Goal: Information Seeking & Learning: Understand process/instructions

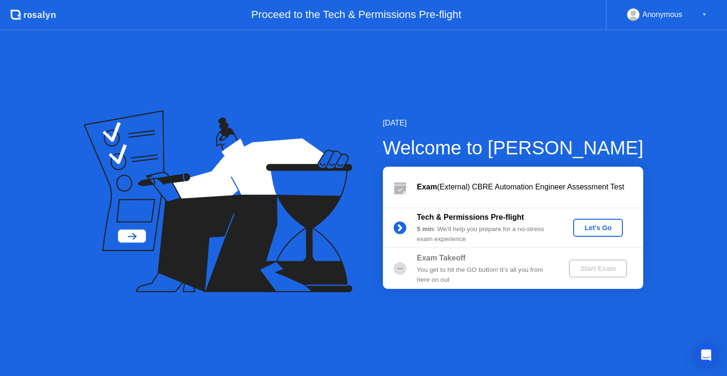
click at [593, 225] on div "Let's Go" at bounding box center [598, 228] width 42 height 8
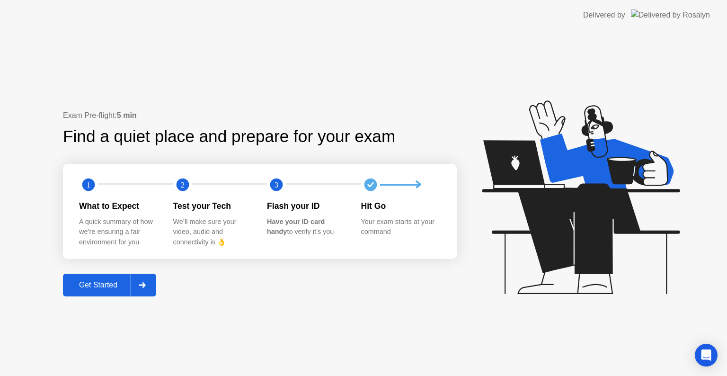
click at [109, 284] on div "Get Started" at bounding box center [98, 285] width 65 height 9
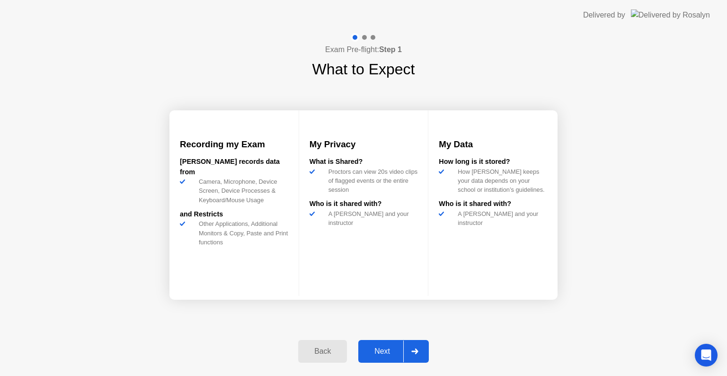
click at [386, 345] on button "Next" at bounding box center [393, 351] width 71 height 23
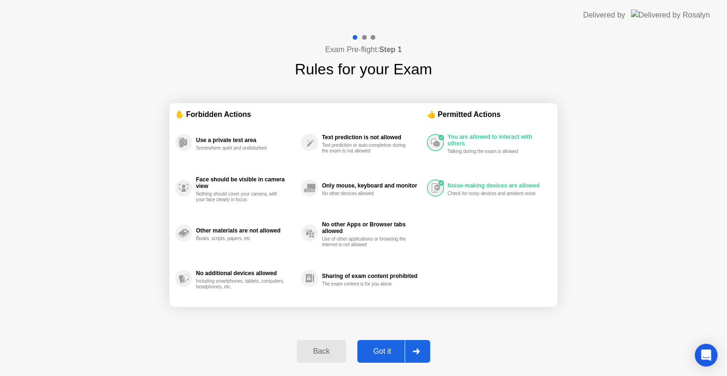
click at [381, 348] on div "Got it" at bounding box center [382, 351] width 45 height 9
select select "**********"
select select "*******"
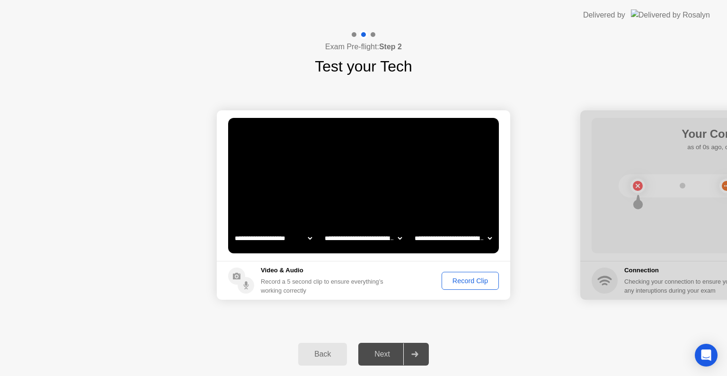
click at [469, 282] on div "Record Clip" at bounding box center [470, 281] width 51 height 8
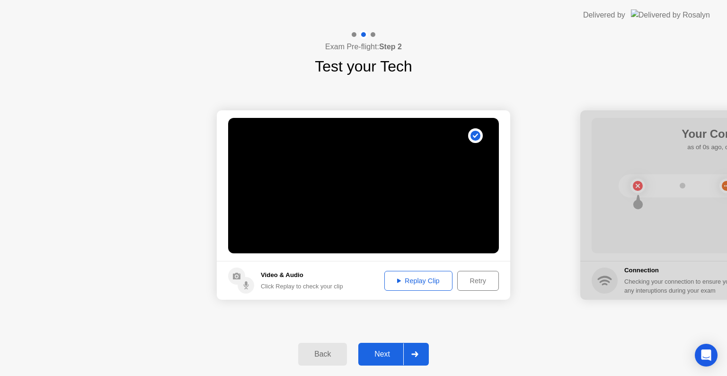
click at [422, 278] on div "Replay Clip" at bounding box center [419, 281] width 62 height 8
click at [383, 358] on div "Next" at bounding box center [382, 354] width 42 height 9
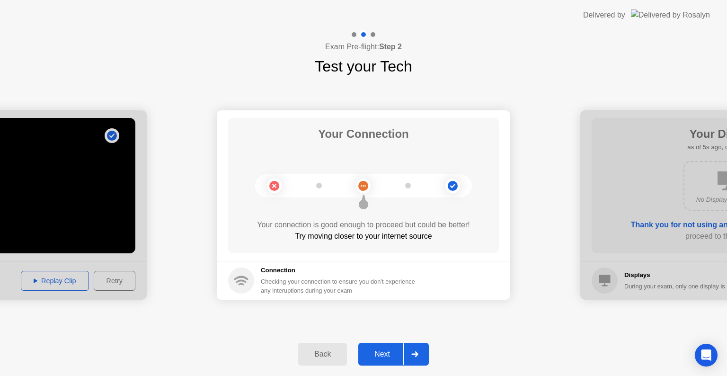
click at [375, 355] on div "Next" at bounding box center [382, 354] width 42 height 9
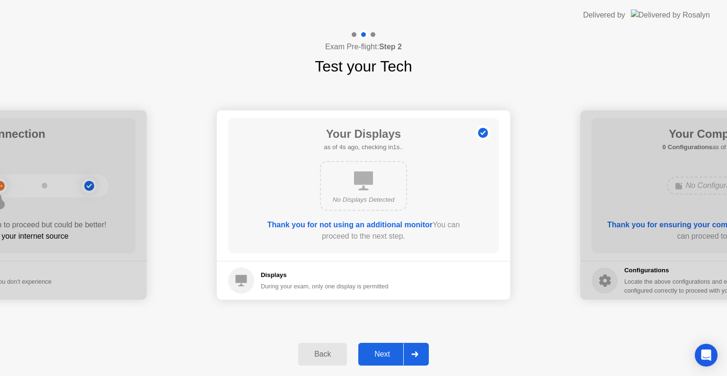
click at [389, 353] on div "Next" at bounding box center [382, 354] width 42 height 9
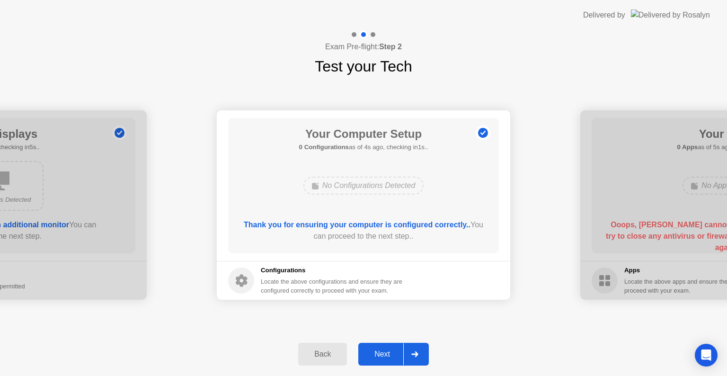
click at [381, 350] on div "Next" at bounding box center [382, 354] width 42 height 9
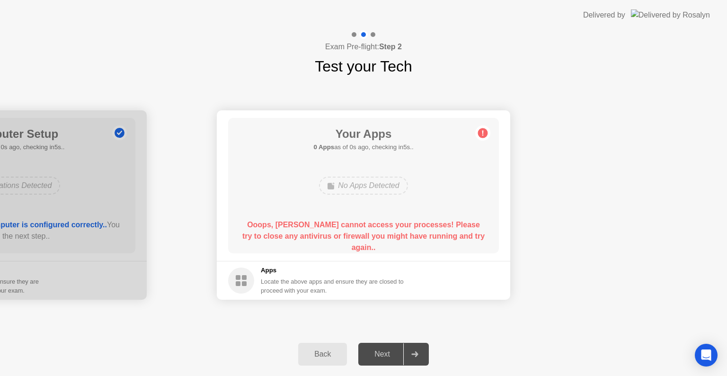
click at [397, 187] on div "No Apps Detected" at bounding box center [363, 186] width 89 height 18
click at [322, 356] on div "Back" at bounding box center [322, 354] width 43 height 9
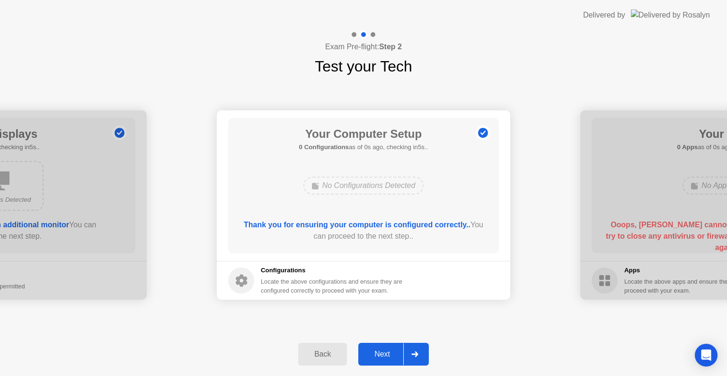
click at [391, 350] on div "Next" at bounding box center [382, 354] width 42 height 9
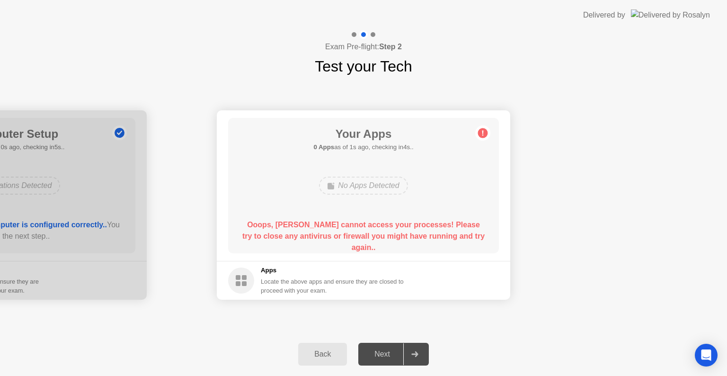
click at [367, 187] on div "No Apps Detected" at bounding box center [363, 186] width 89 height 18
click at [265, 272] on h5 "Apps" at bounding box center [332, 270] width 143 height 9
click at [314, 353] on div "Back" at bounding box center [322, 354] width 43 height 9
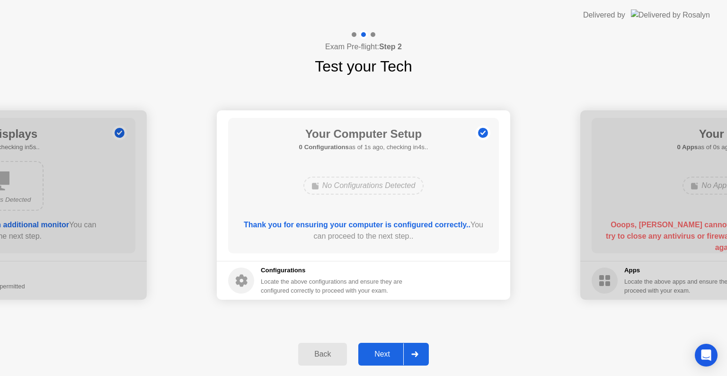
click at [384, 352] on div "Next" at bounding box center [382, 354] width 42 height 9
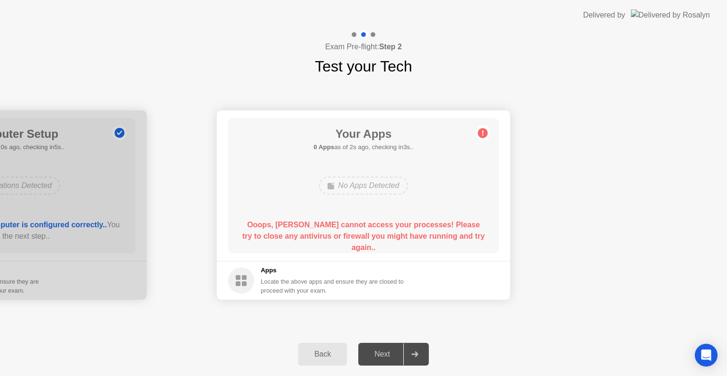
click at [374, 352] on div "Next" at bounding box center [382, 354] width 42 height 9
click at [326, 352] on div "Back" at bounding box center [322, 354] width 43 height 9
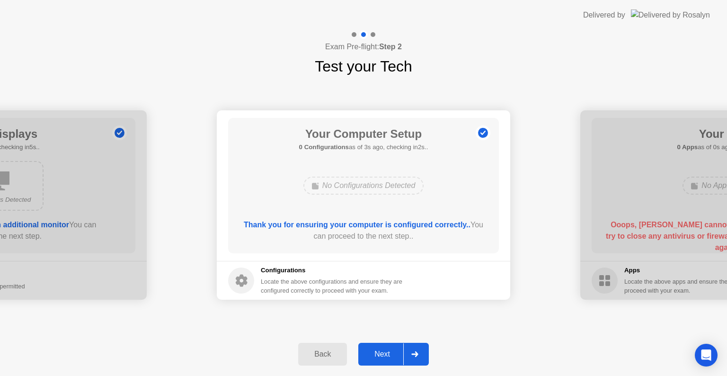
click at [386, 358] on div "Next" at bounding box center [382, 354] width 42 height 9
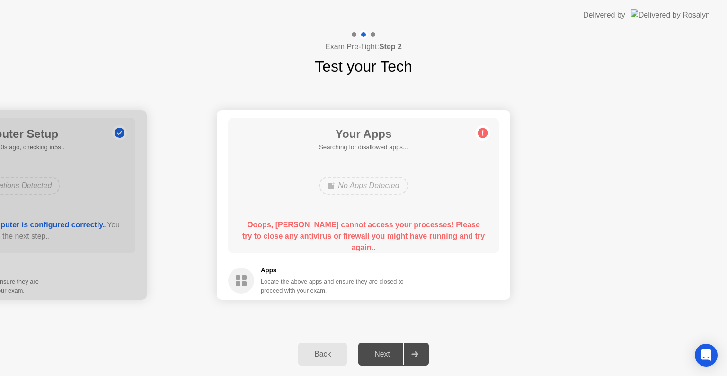
drag, startPoint x: 333, startPoint y: 355, endPoint x: 337, endPoint y: 358, distance: 5.4
click at [333, 354] on div "Back" at bounding box center [322, 354] width 43 height 9
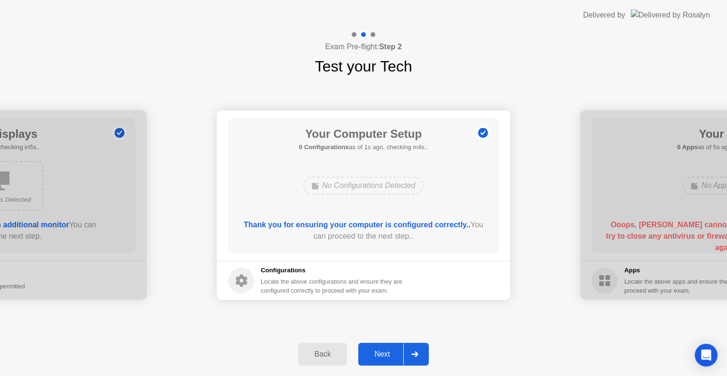
click at [379, 354] on div "Next" at bounding box center [382, 354] width 42 height 9
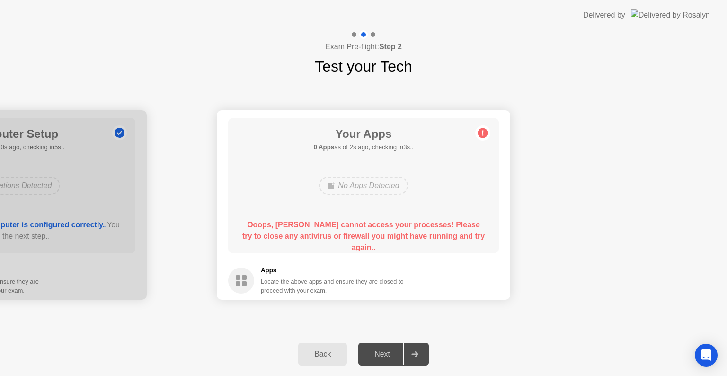
click at [320, 354] on div "Back" at bounding box center [322, 354] width 43 height 9
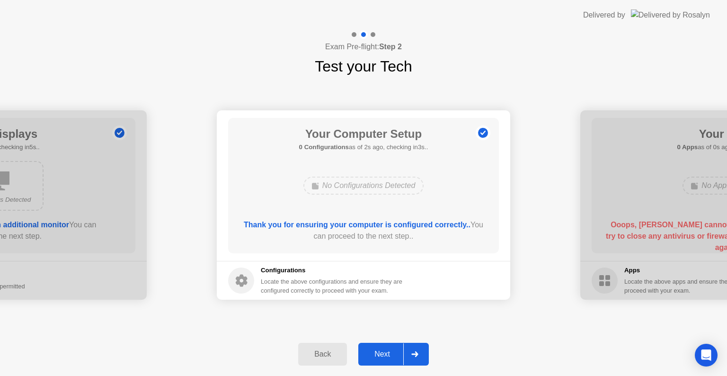
click at [384, 350] on div "Next" at bounding box center [382, 354] width 42 height 9
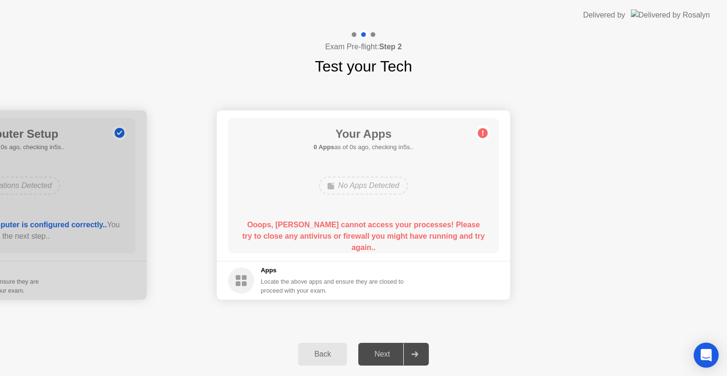
click at [704, 352] on icon "Open Intercom Messenger" at bounding box center [706, 355] width 11 height 12
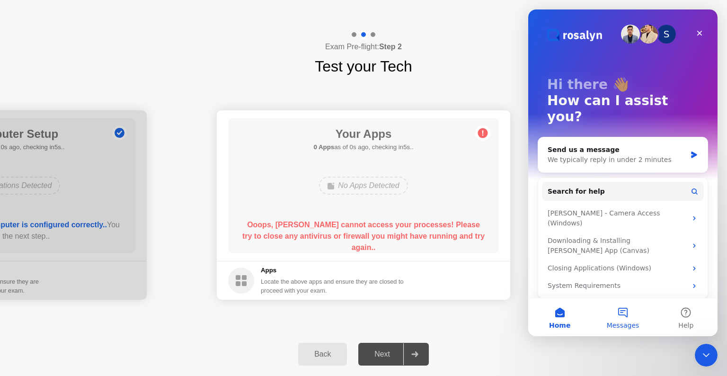
click at [624, 319] on button "Messages" at bounding box center [622, 317] width 63 height 38
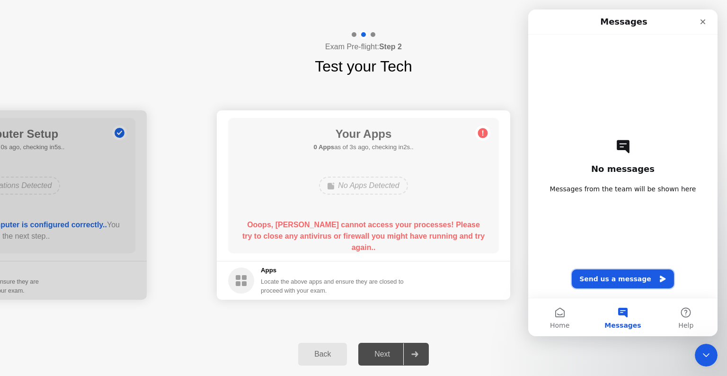
click at [608, 276] on button "Send us a message" at bounding box center [623, 278] width 102 height 19
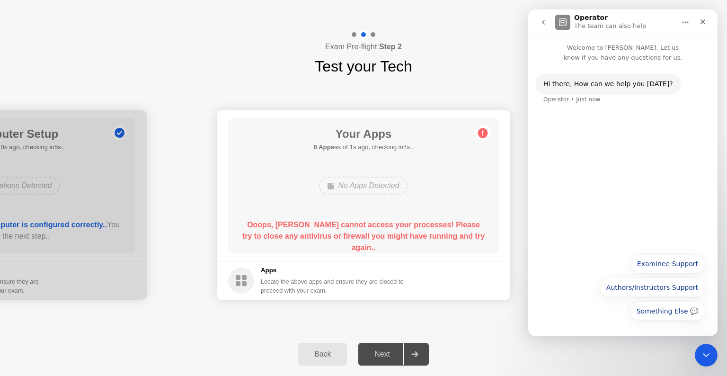
click at [587, 167] on div "Hi ​there, How can we help you [DATE]? Operator • Just now" at bounding box center [622, 155] width 189 height 186
click at [572, 123] on div "Hi ​there, How can we help you [DATE]? Operator • Just now" at bounding box center [622, 155] width 189 height 186
click at [561, 97] on div "Operator • Just now" at bounding box center [572, 100] width 57 height 6
click at [657, 264] on button "Examinee Support" at bounding box center [667, 263] width 75 height 19
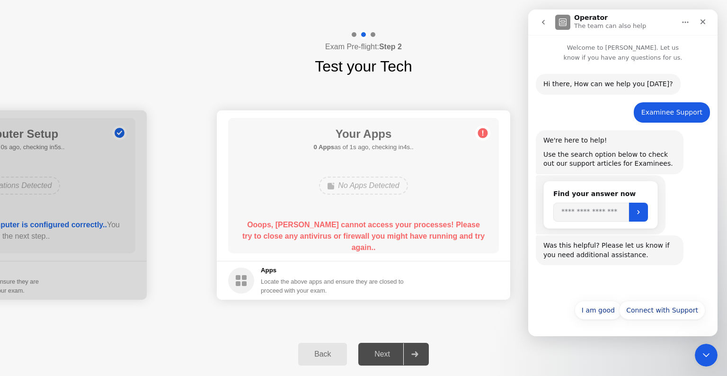
click at [583, 254] on div "Was this helpful? Please let us know if you need additional assistance." at bounding box center [610, 250] width 133 height 18
click at [621, 55] on p "Welcome to [PERSON_NAME]. Let us know if you have any questions for us." at bounding box center [622, 48] width 189 height 27
click at [541, 24] on icon "go back" at bounding box center [544, 22] width 8 height 8
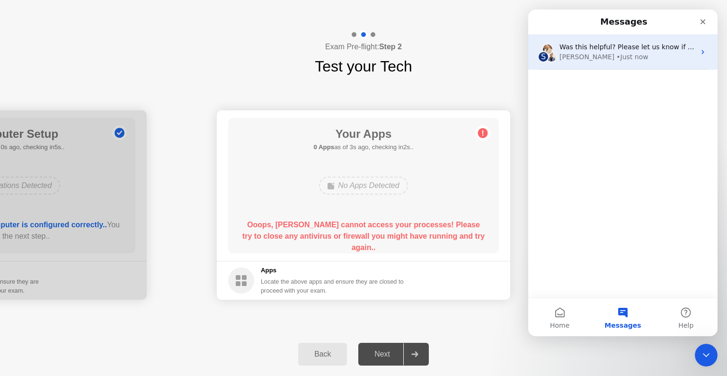
click at [616, 55] on div "• Just now" at bounding box center [632, 57] width 32 height 10
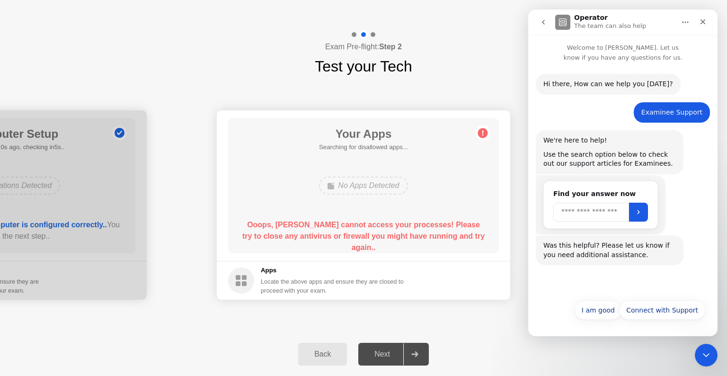
click at [590, 214] on input "Search" at bounding box center [591, 212] width 76 height 19
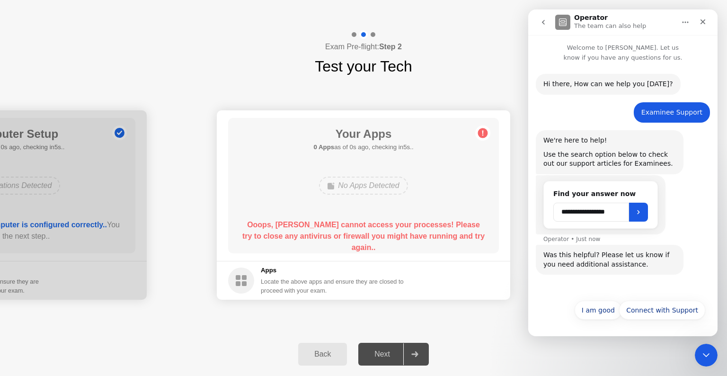
type input "**********"
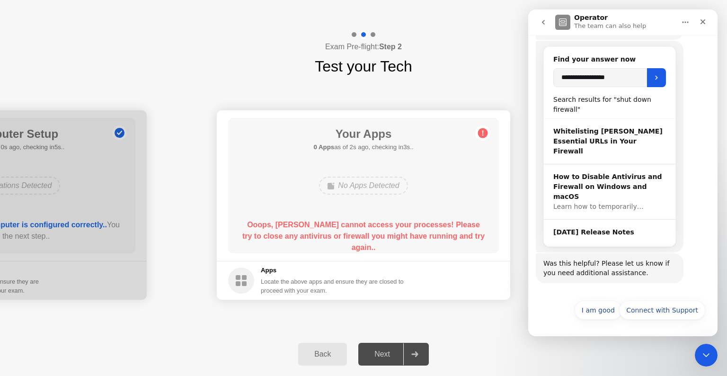
scroll to position [134, 0]
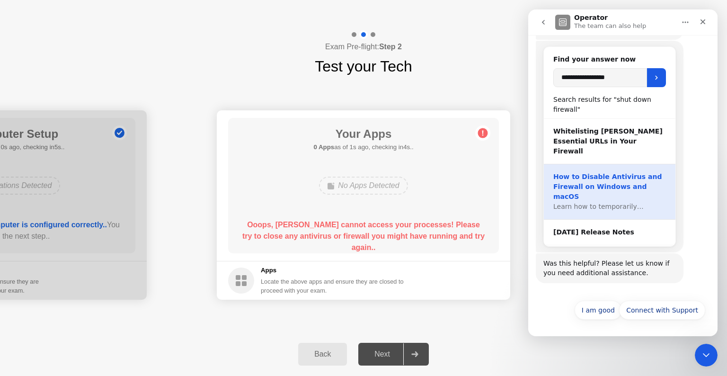
click at [619, 172] on div "How to Disable Antivirus and Firewall on Windows and macOS" at bounding box center [609, 187] width 113 height 30
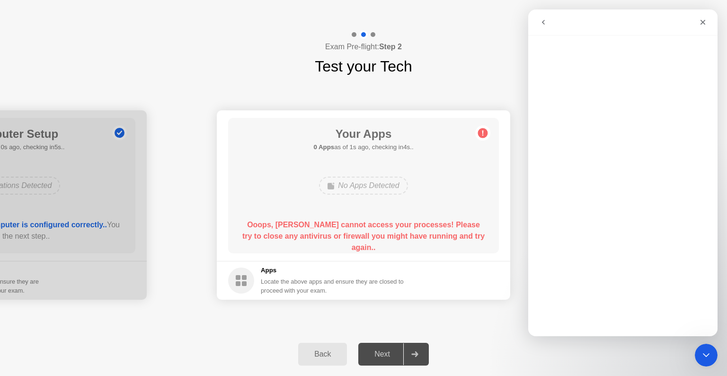
scroll to position [0, 0]
click at [323, 351] on div "Back" at bounding box center [322, 354] width 43 height 9
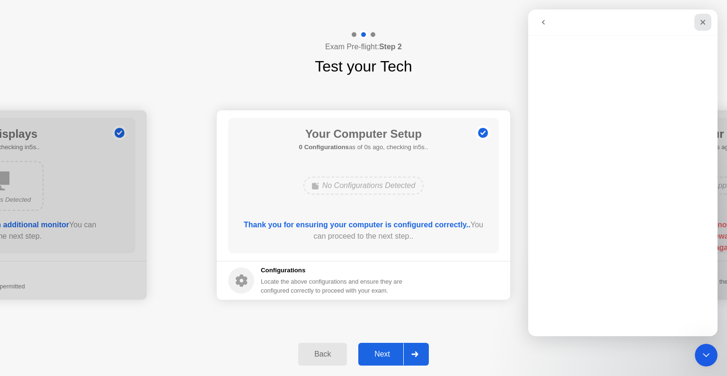
click at [703, 19] on icon "Close" at bounding box center [703, 22] width 8 height 8
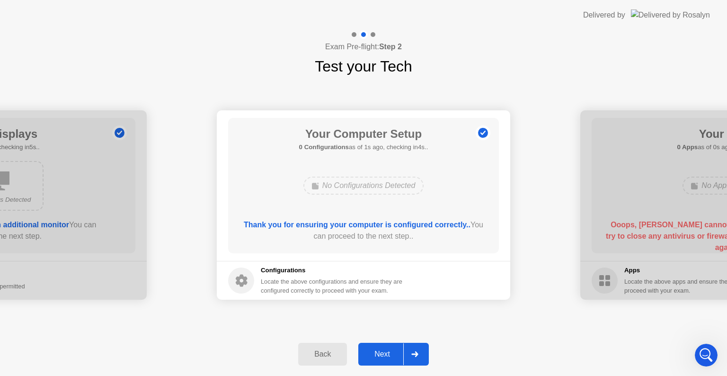
click at [380, 350] on div "Next" at bounding box center [382, 354] width 42 height 9
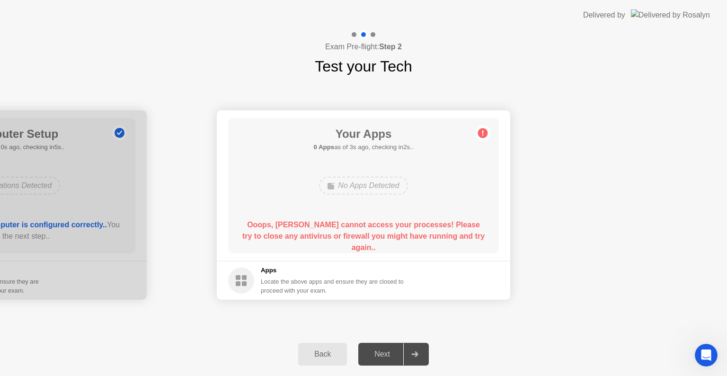
click at [330, 362] on button "Back" at bounding box center [322, 354] width 49 height 23
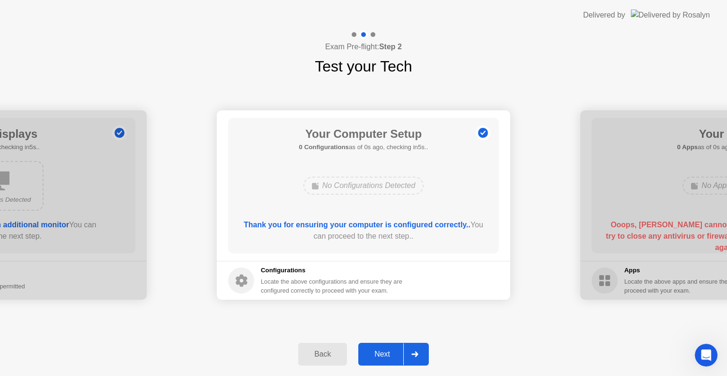
click at [383, 358] on div "Next" at bounding box center [382, 354] width 42 height 9
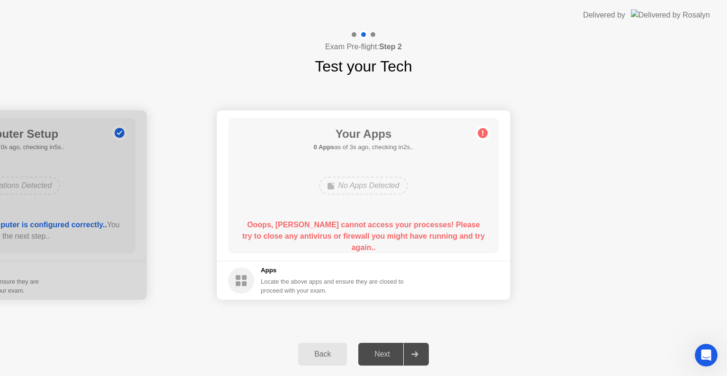
click at [310, 358] on div "Back" at bounding box center [322, 354] width 43 height 9
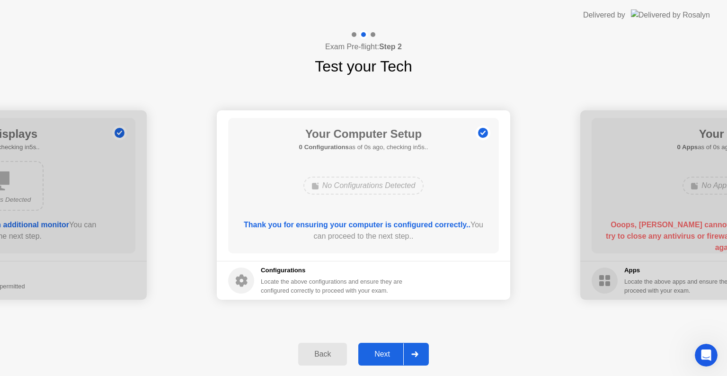
click at [381, 353] on div "Next" at bounding box center [382, 354] width 42 height 9
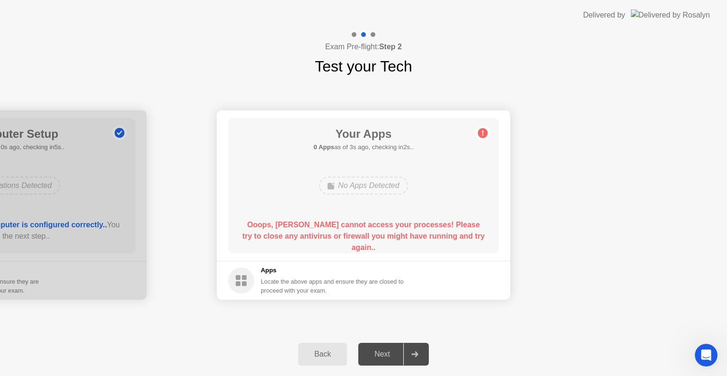
click at [328, 361] on button "Back" at bounding box center [322, 354] width 49 height 23
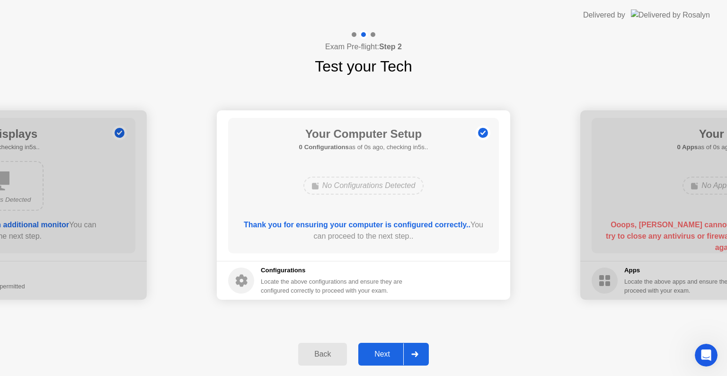
click at [381, 354] on div "Next" at bounding box center [382, 354] width 42 height 9
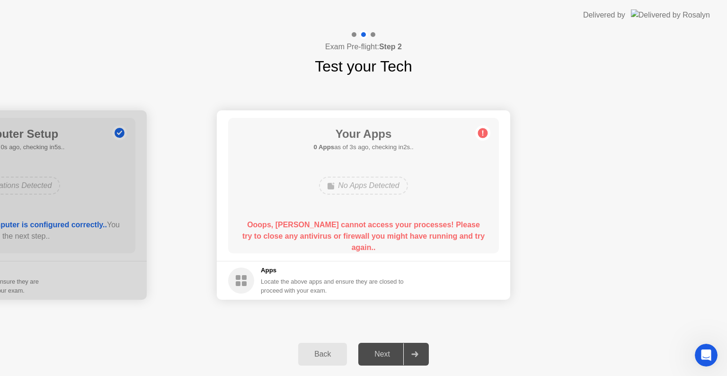
click at [324, 356] on div "Back" at bounding box center [322, 354] width 43 height 9
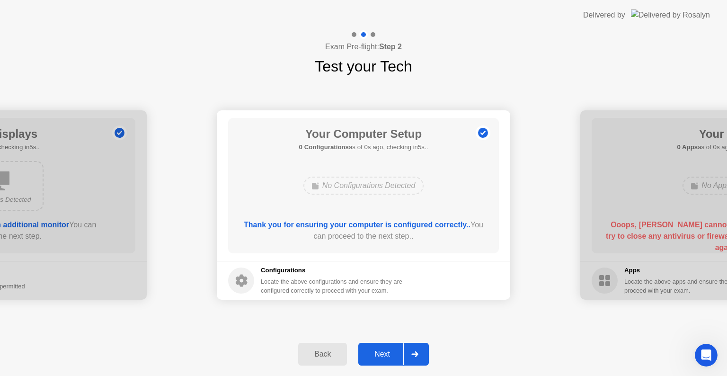
click at [324, 356] on div "Back" at bounding box center [322, 354] width 43 height 9
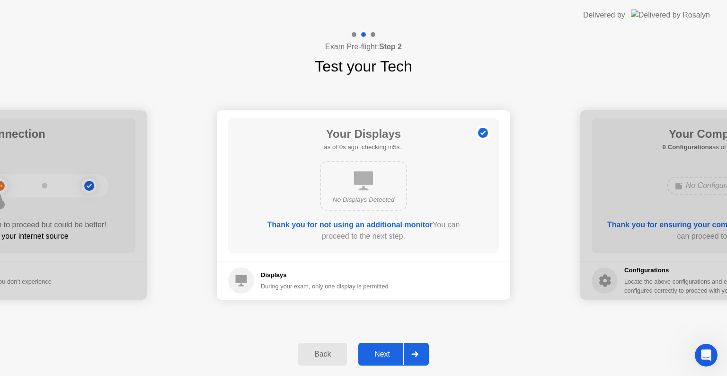
click at [324, 356] on div "Back" at bounding box center [322, 354] width 43 height 9
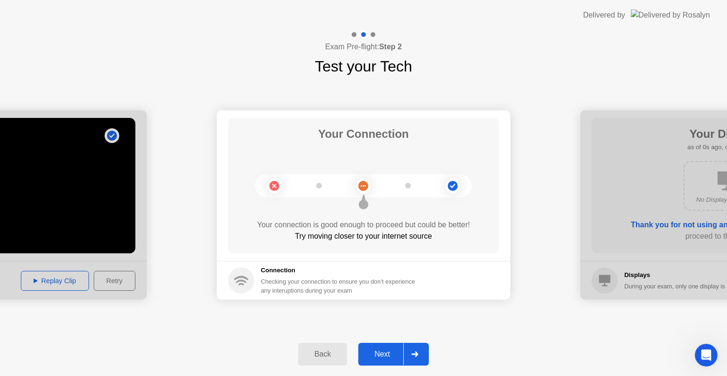
click at [324, 356] on div "Back" at bounding box center [322, 354] width 43 height 9
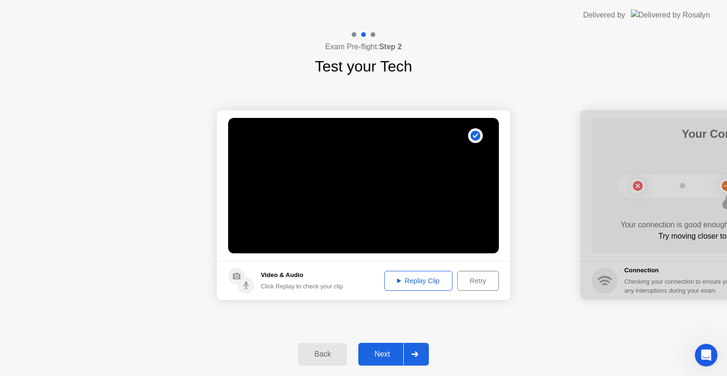
click at [375, 352] on div "Next" at bounding box center [382, 354] width 42 height 9
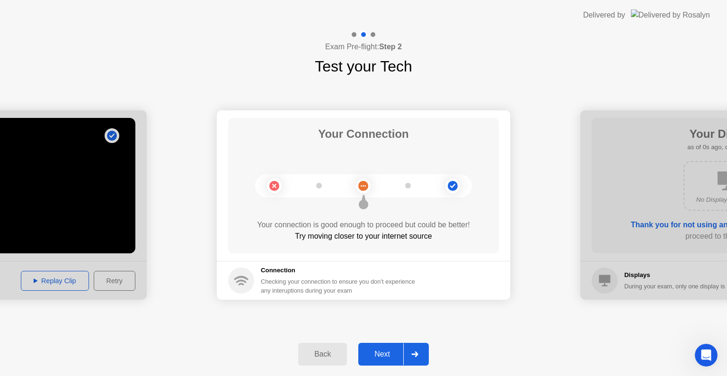
click at [375, 352] on div "Next" at bounding box center [382, 354] width 42 height 9
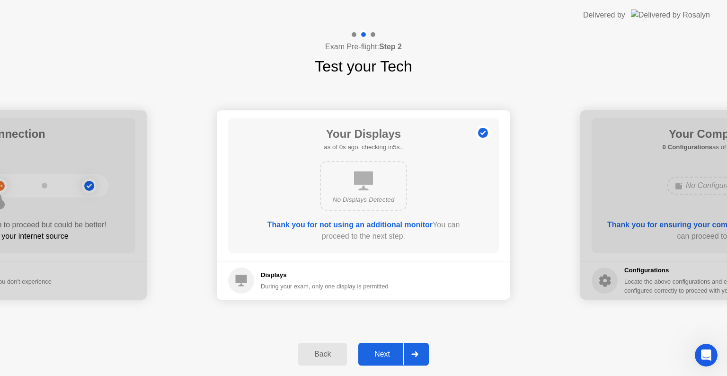
click at [375, 352] on div "Next" at bounding box center [382, 354] width 42 height 9
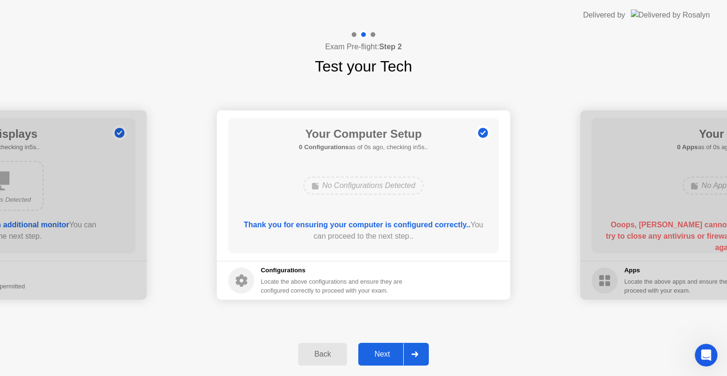
click at [375, 352] on div "Next" at bounding box center [382, 354] width 42 height 9
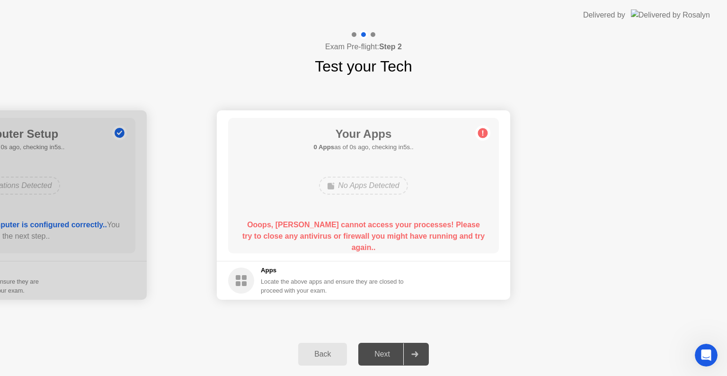
drag, startPoint x: 250, startPoint y: 279, endPoint x: 254, endPoint y: 283, distance: 5.4
click at [251, 280] on circle at bounding box center [241, 281] width 26 height 26
click at [292, 230] on div "Ooops, [PERSON_NAME] cannot access your processes! Please try to close any anti…" at bounding box center [364, 236] width 244 height 34
